Goal: Transaction & Acquisition: Purchase product/service

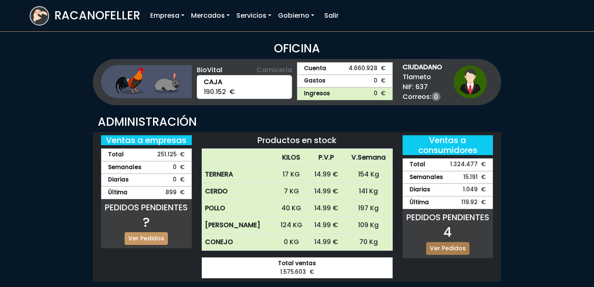
click at [449, 247] on link "Ver Pedidos" at bounding box center [447, 248] width 43 height 13
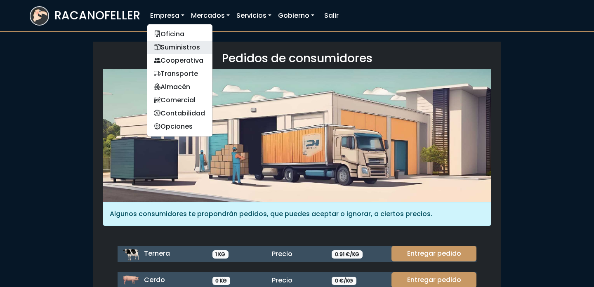
click at [173, 48] on link "Suministros" at bounding box center [179, 47] width 65 height 13
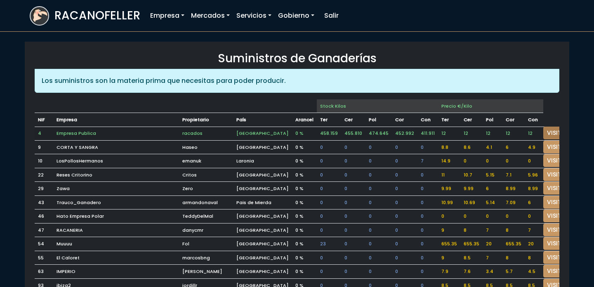
click at [543, 131] on link "VISITAR" at bounding box center [558, 133] width 30 height 13
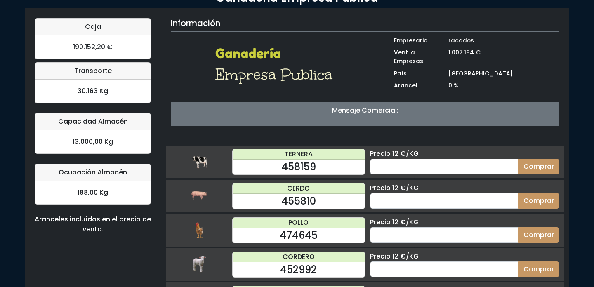
scroll to position [80, 0]
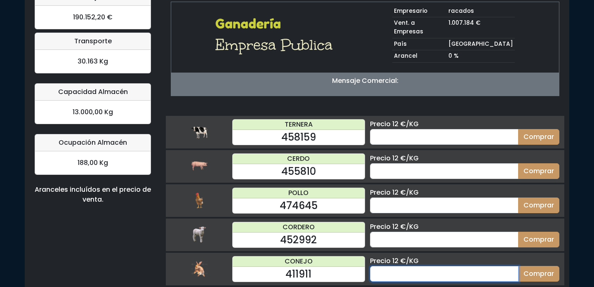
click at [388, 266] on input "number" at bounding box center [444, 274] width 149 height 16
type input "20"
click at [518, 266] on button "Comprar" at bounding box center [538, 274] width 41 height 16
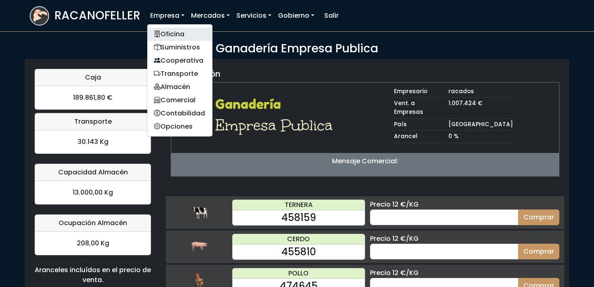
click at [177, 32] on link "Oficina" at bounding box center [179, 34] width 65 height 13
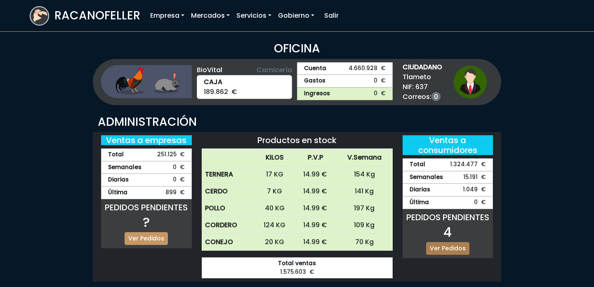
click at [452, 243] on link "Ver Pedidos" at bounding box center [447, 248] width 43 height 13
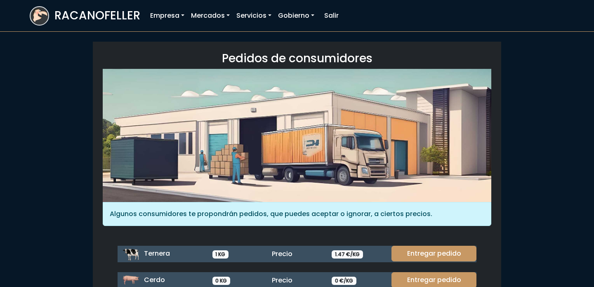
scroll to position [109, 0]
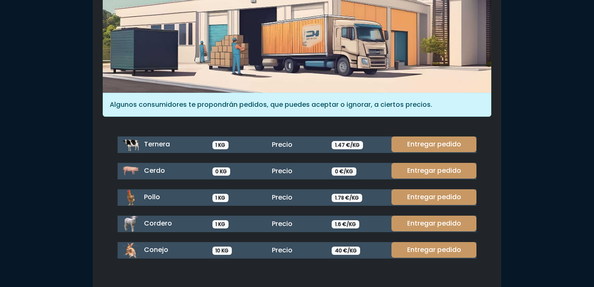
click at [443, 257] on div "Entregar pedido" at bounding box center [432, 250] width 90 height 17
click at [440, 253] on link "Entregar pedido" at bounding box center [434, 250] width 85 height 16
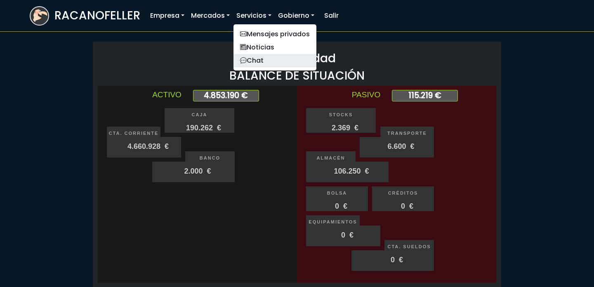
click at [261, 55] on link "Chat" at bounding box center [275, 60] width 83 height 13
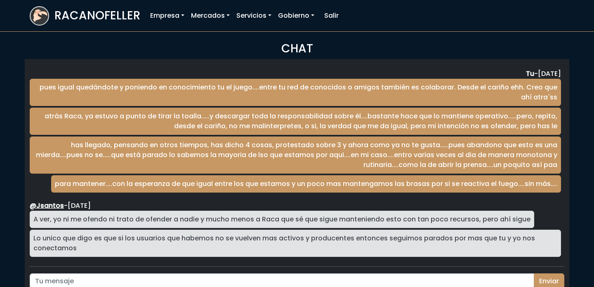
scroll to position [1365, 0]
